Goal: Communication & Community: Answer question/provide support

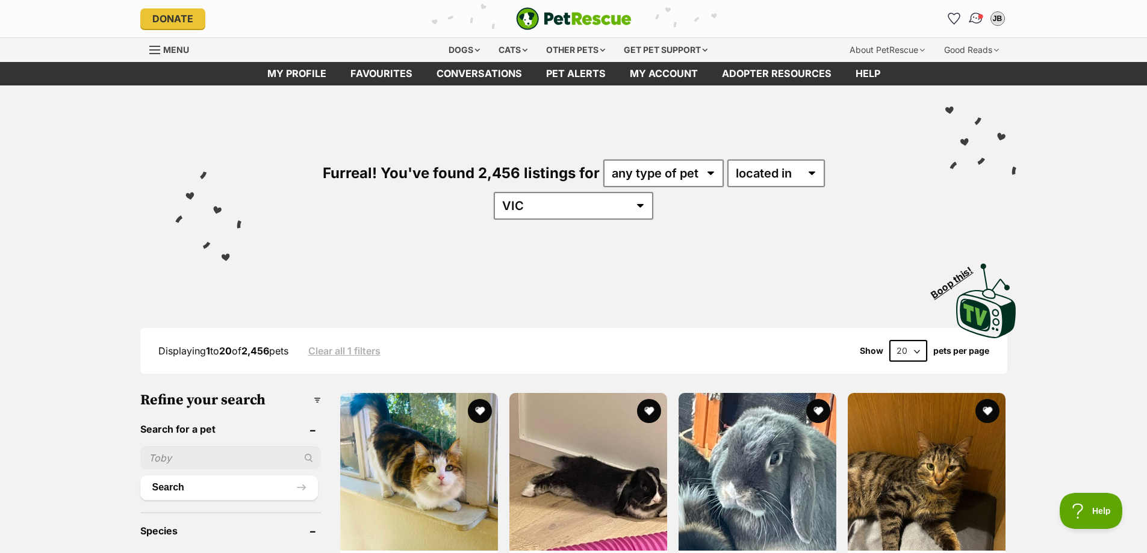
click at [979, 18] on span "Conversations" at bounding box center [980, 16] width 6 height 6
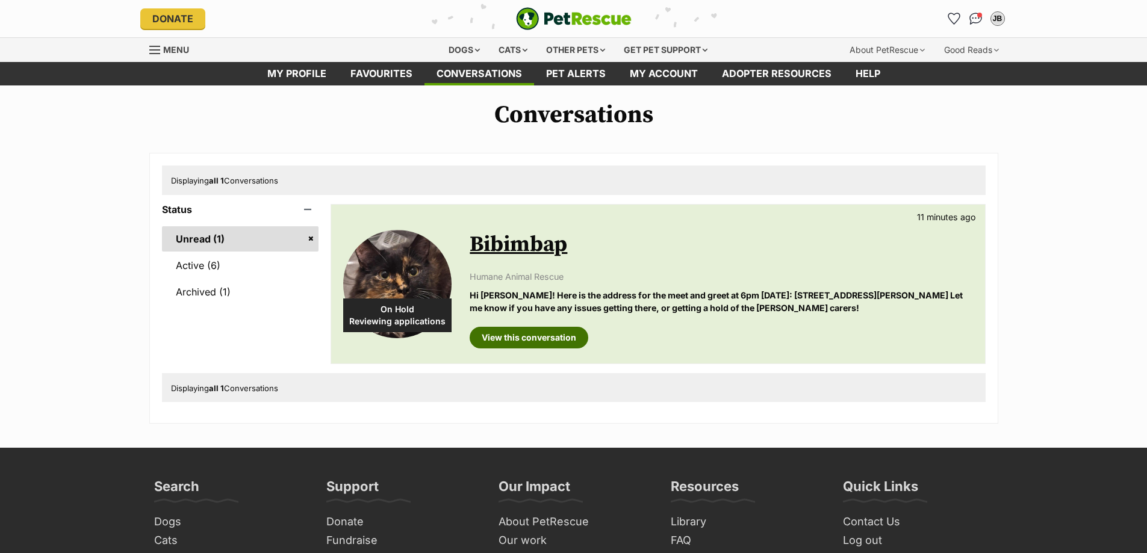
click at [541, 340] on link "View this conversation" at bounding box center [529, 338] width 119 height 22
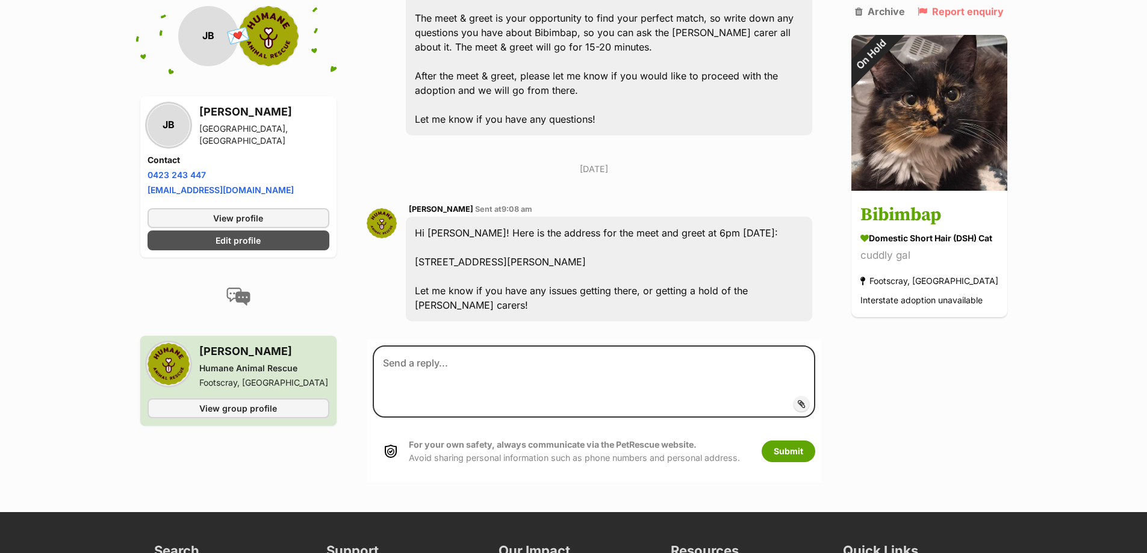
scroll to position [1587, 0]
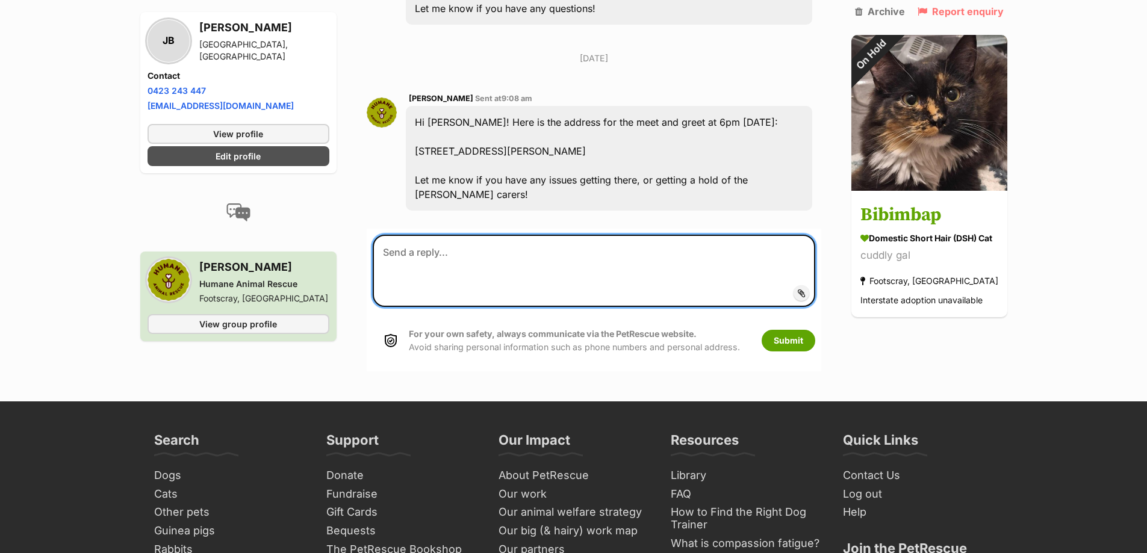
click at [502, 288] on textarea at bounding box center [594, 271] width 442 height 72
type textarea "Thank you for your help! Very excited to meet them :)"
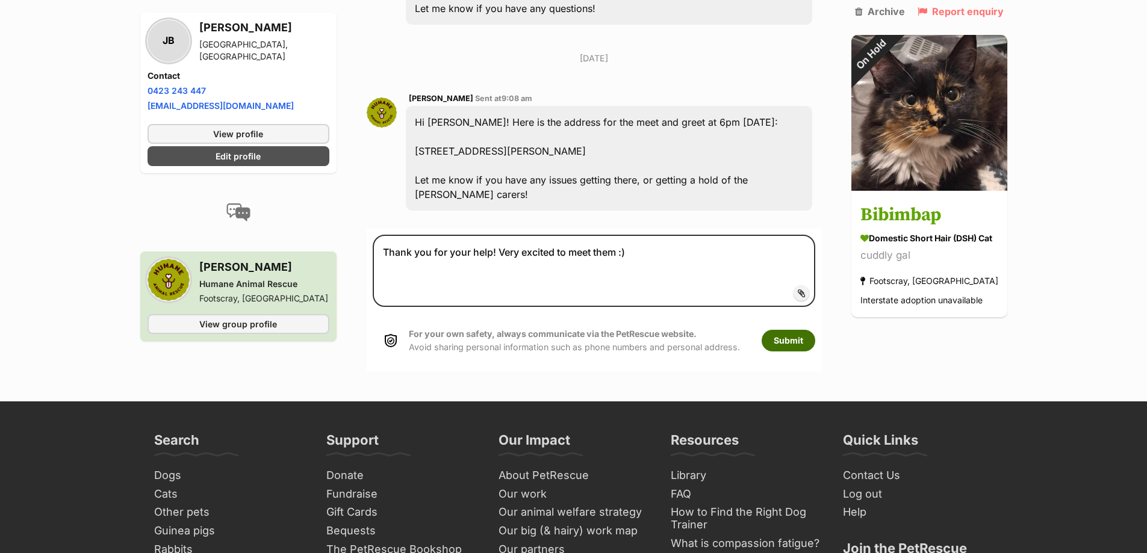
click at [804, 352] on button "Submit" at bounding box center [789, 341] width 54 height 22
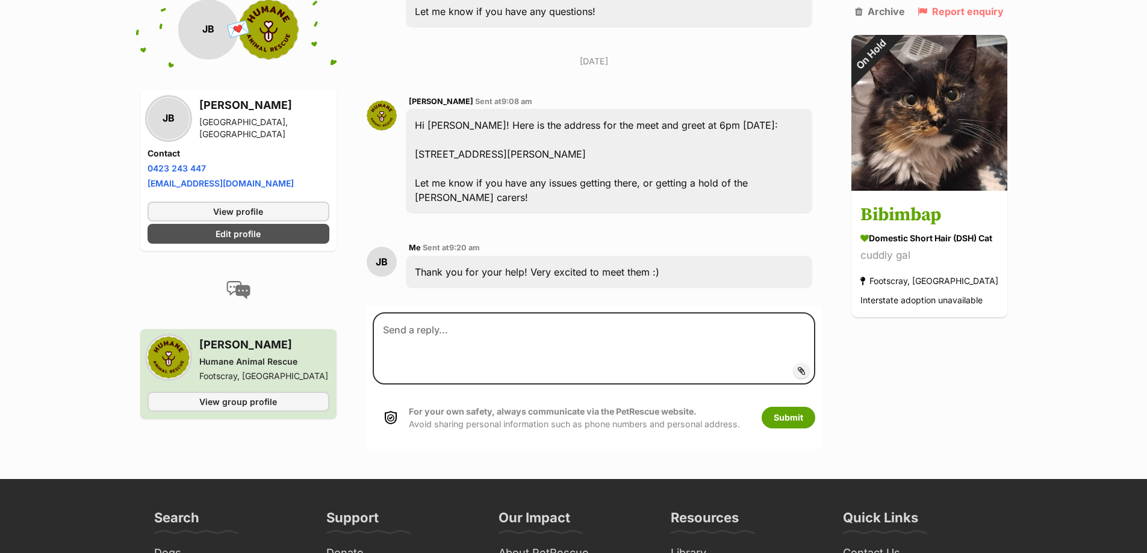
scroll to position [1587, 0]
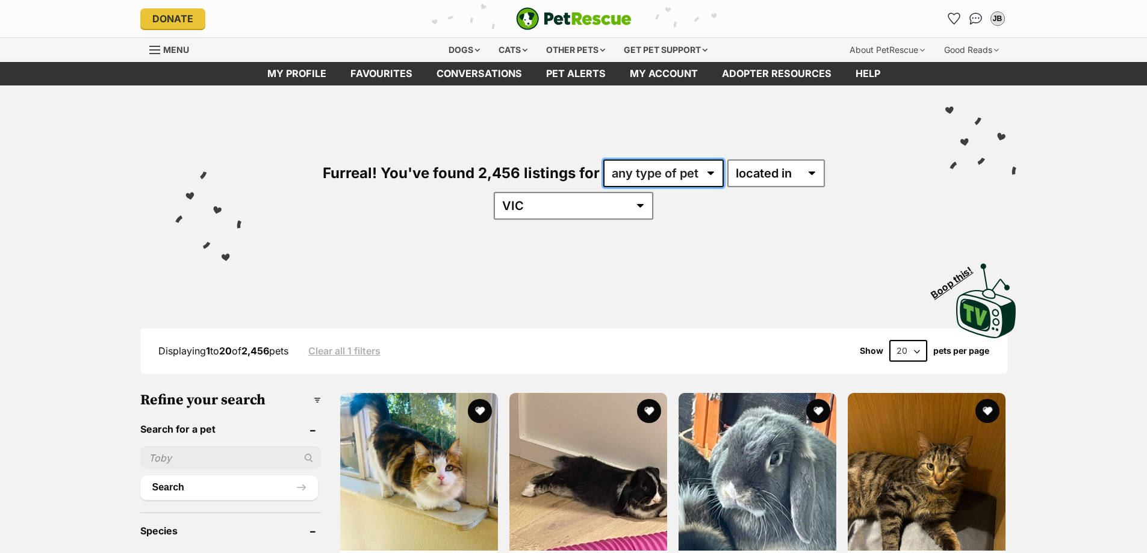
drag, startPoint x: 0, startPoint y: 0, endPoint x: 634, endPoint y: 185, distance: 660.6
click at [653, 173] on select "any type of pet cats dogs other pets" at bounding box center [663, 174] width 120 height 28
select select "Cats"
click at [603, 160] on select "any type of pet cats dogs other pets" at bounding box center [663, 174] width 120 height 28
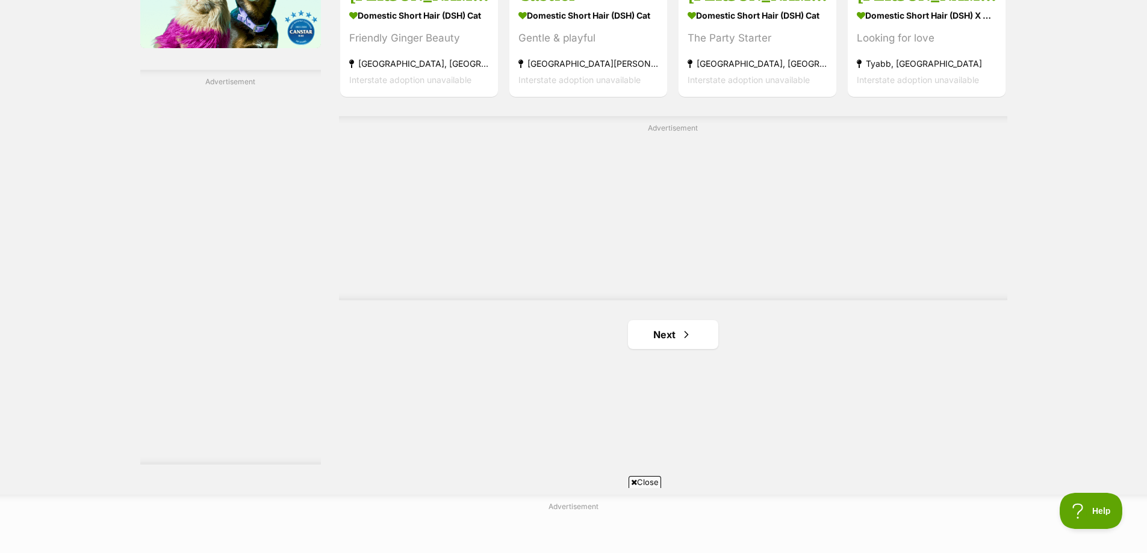
scroll to position [2108, 0]
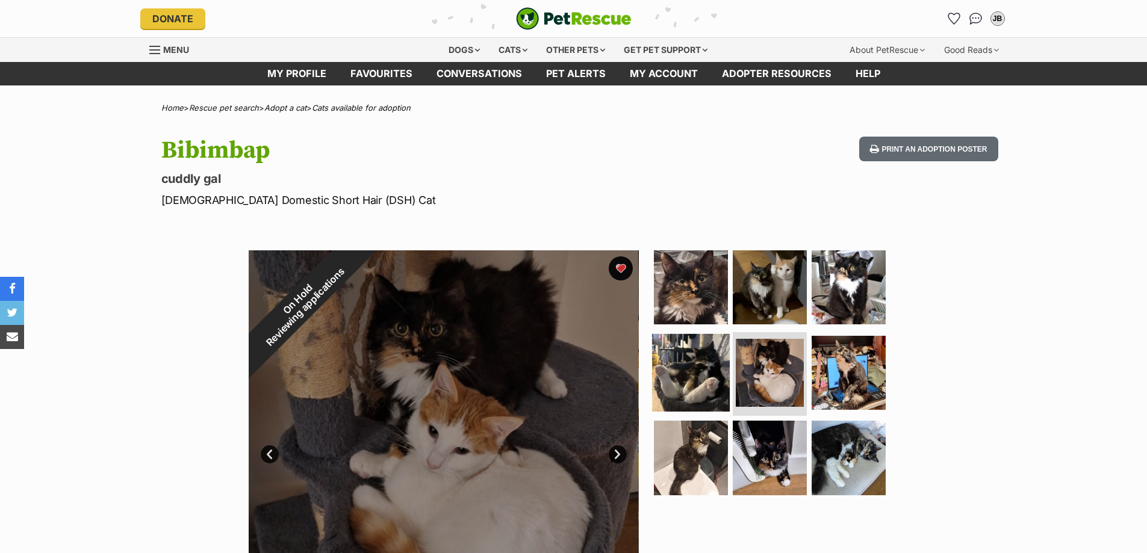
click at [696, 367] on img at bounding box center [691, 373] width 78 height 78
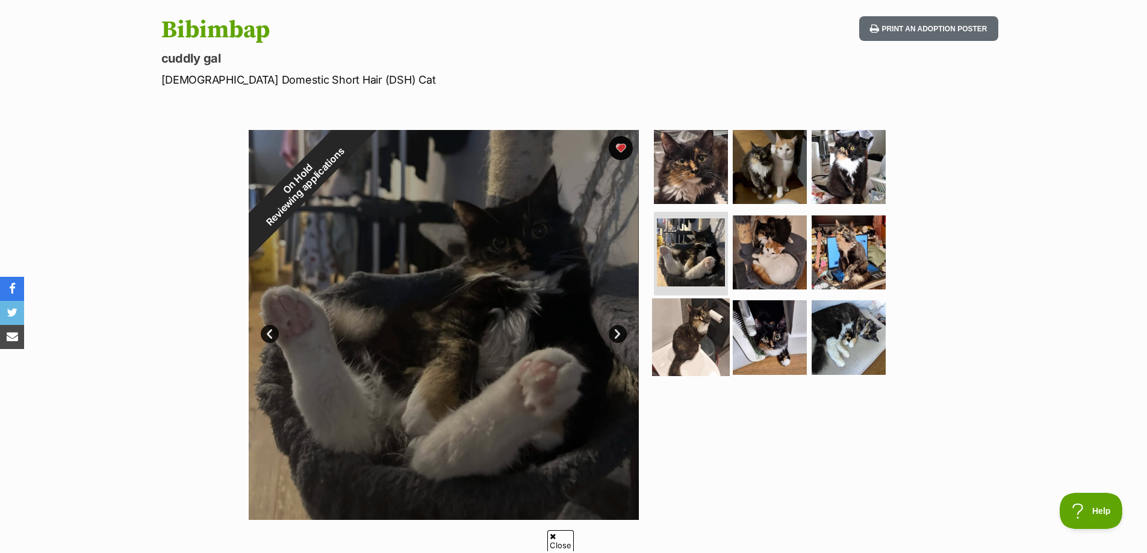
click at [711, 335] on img at bounding box center [691, 338] width 78 height 78
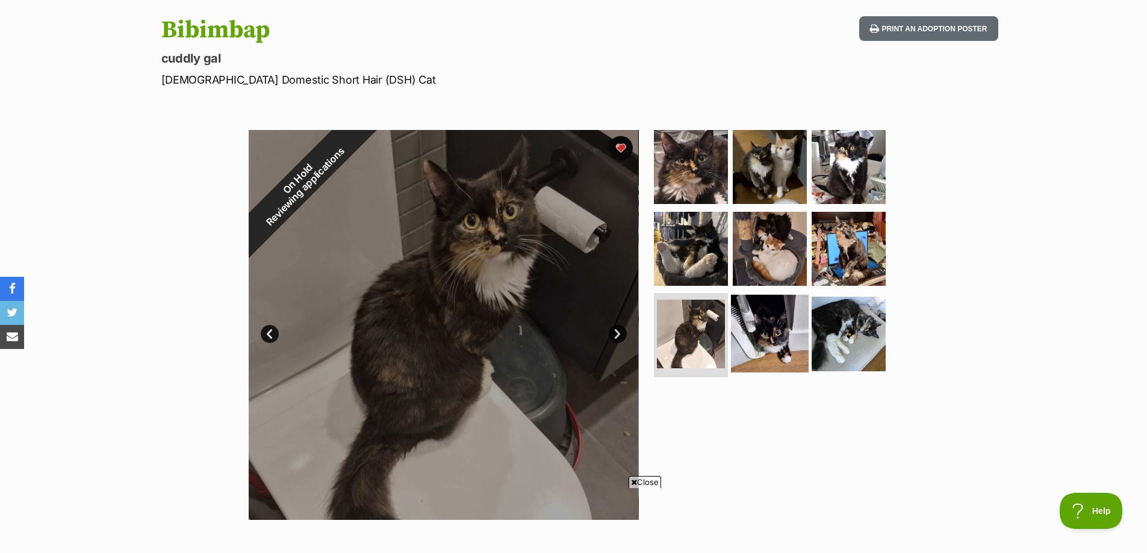
click at [777, 334] on img at bounding box center [770, 334] width 78 height 78
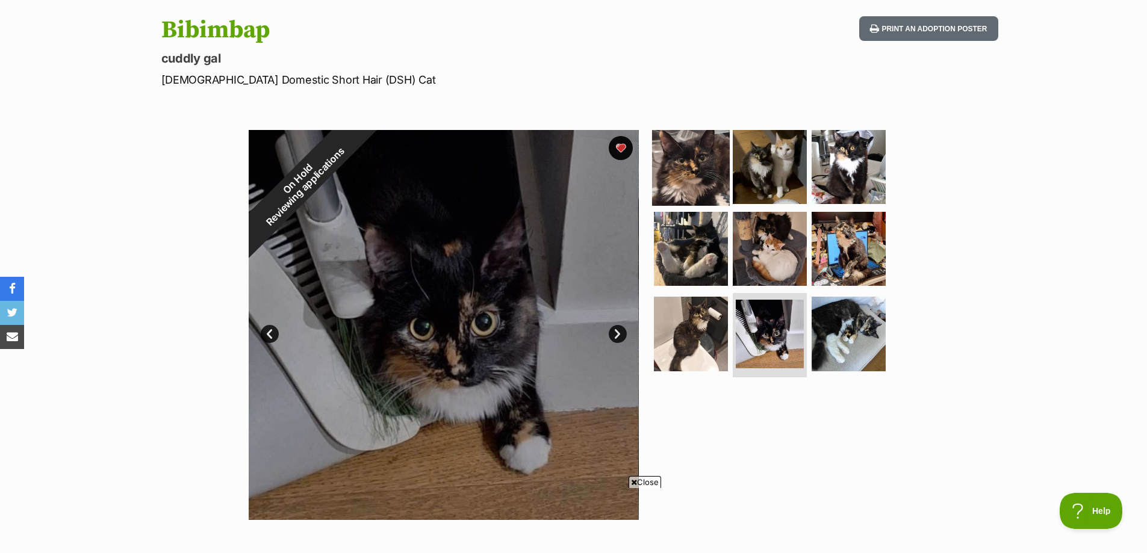
click at [713, 169] on img at bounding box center [691, 167] width 78 height 78
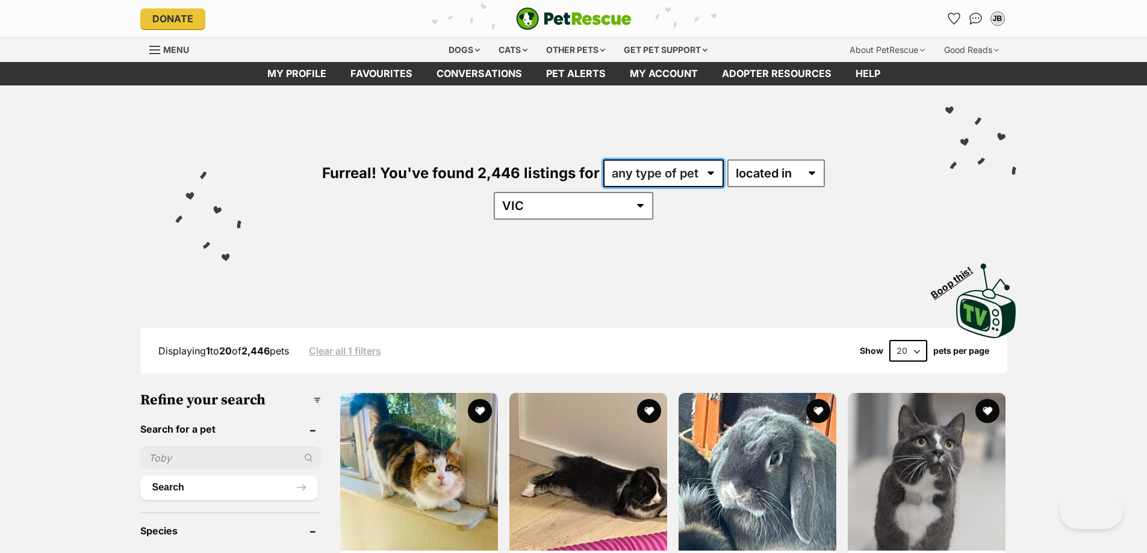
click at [650, 168] on select "any type of pet cats dogs other pets" at bounding box center [663, 174] width 120 height 28
select select "Cats"
click at [603, 160] on select "any type of pet cats dogs other pets" at bounding box center [663, 174] width 120 height 28
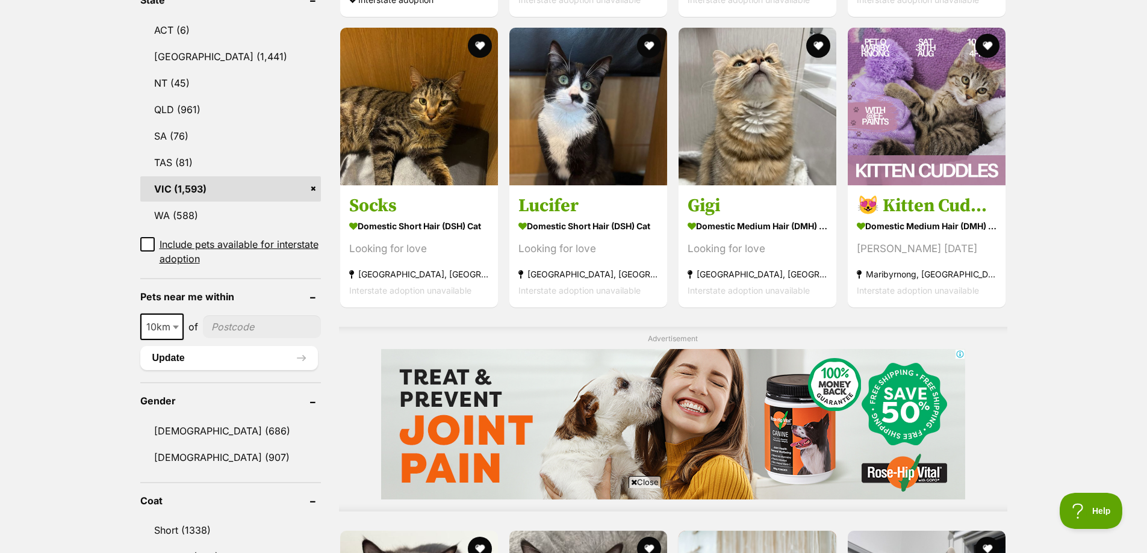
scroll to position [783, 0]
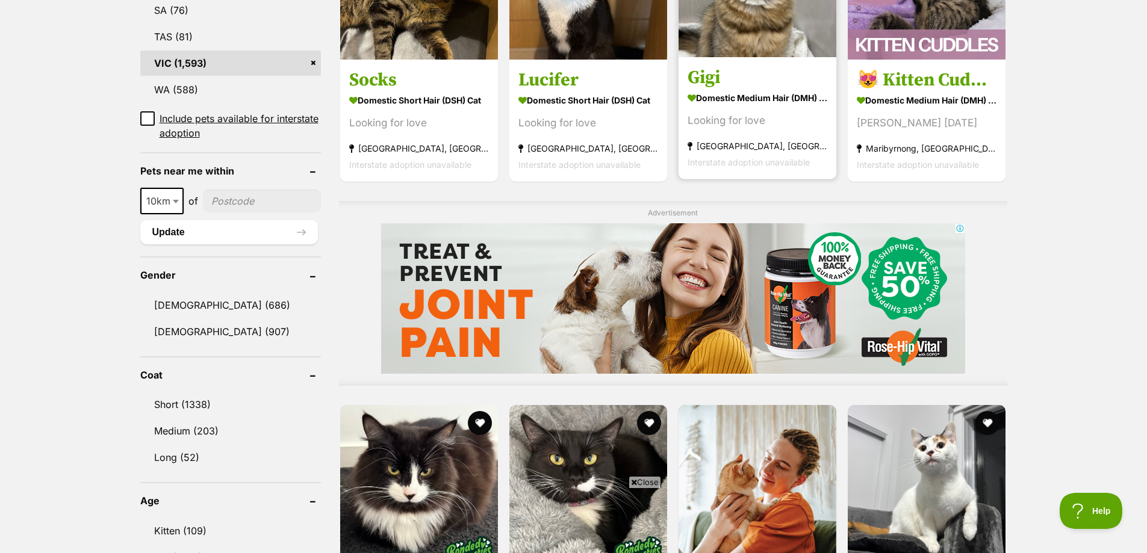
click at [758, 157] on span "Interstate adoption unavailable" at bounding box center [749, 162] width 122 height 10
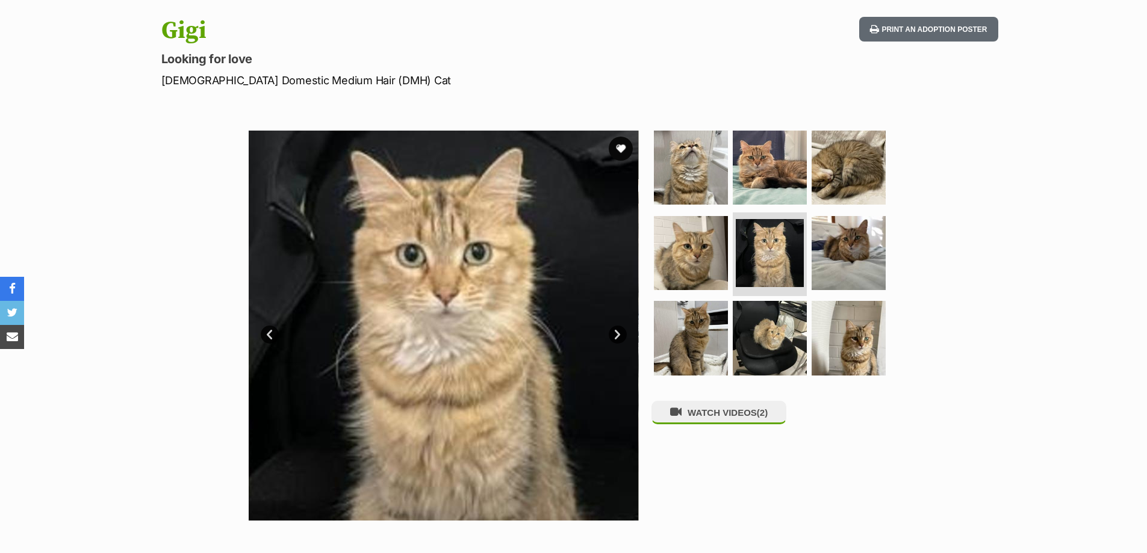
click at [713, 328] on img at bounding box center [691, 338] width 74 height 74
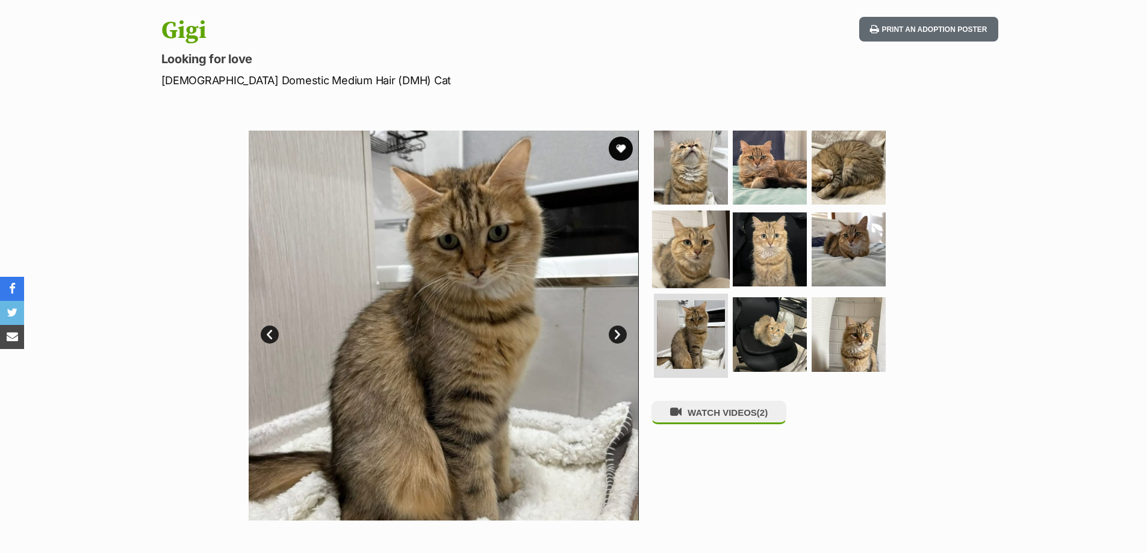
click at [712, 270] on img at bounding box center [691, 249] width 78 height 78
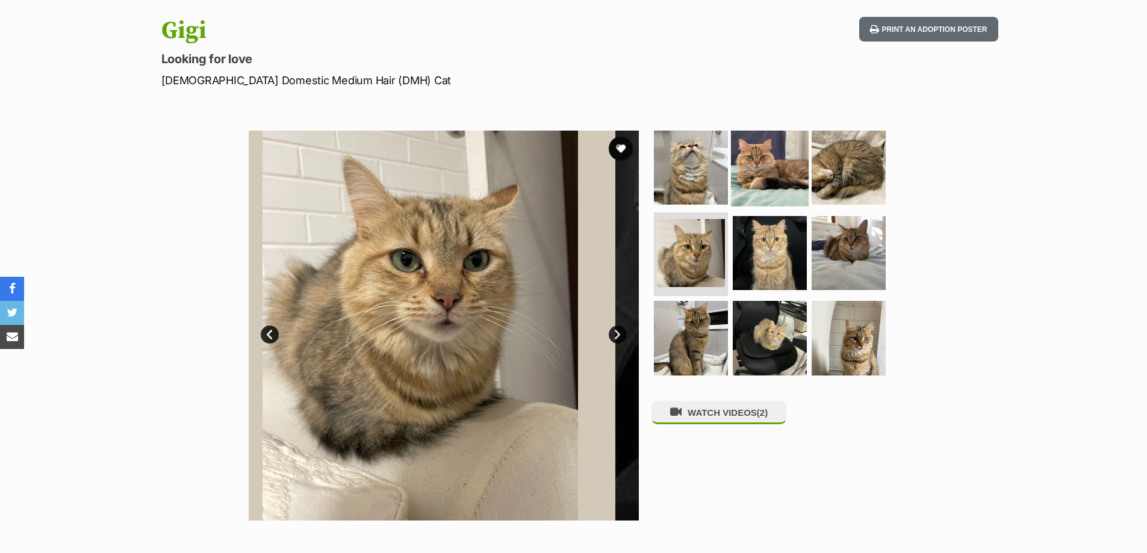
click at [785, 163] on img at bounding box center [770, 168] width 78 height 78
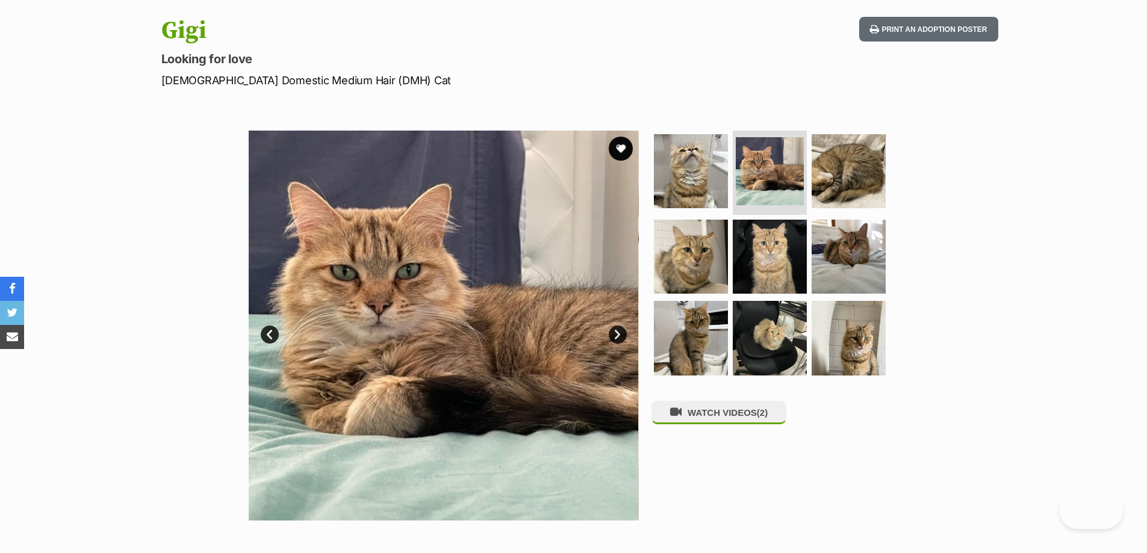
scroll to position [0, 0]
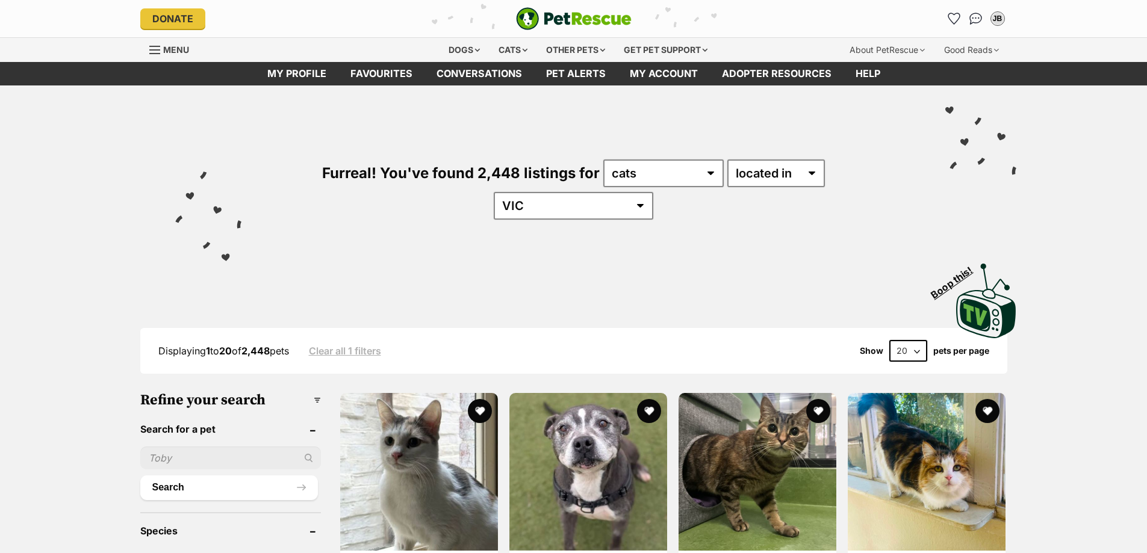
select select "Cats"
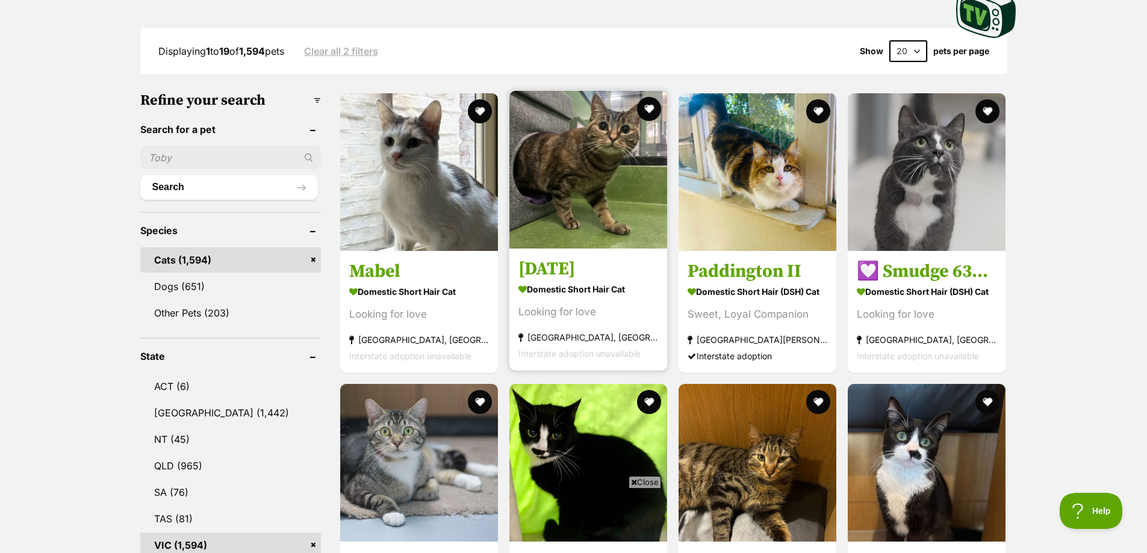
scroll to position [301, 0]
click at [587, 290] on section "Domestic Short Hair Cat Looking for love Burwood East, VIC Interstate adoption …" at bounding box center [589, 319] width 140 height 81
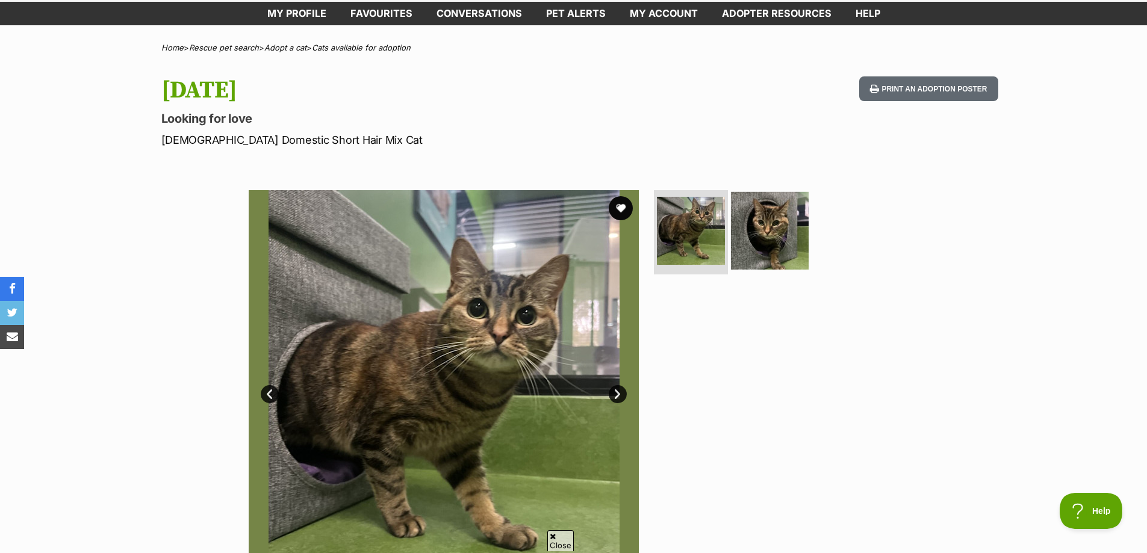
click at [770, 237] on img at bounding box center [770, 231] width 78 height 78
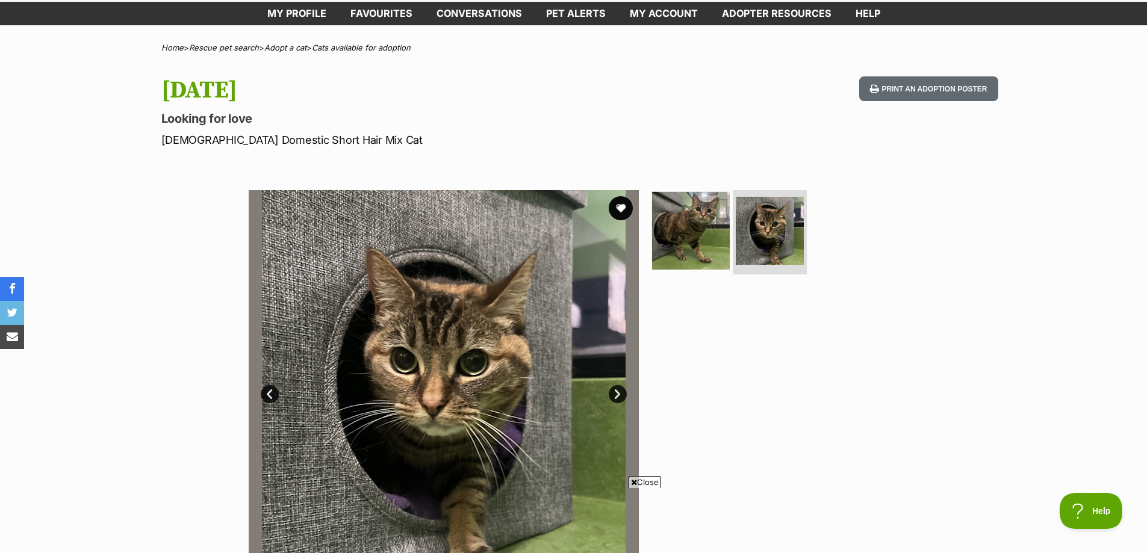
click at [703, 233] on img at bounding box center [691, 231] width 78 height 78
